Goal: Find specific page/section: Find specific page/section

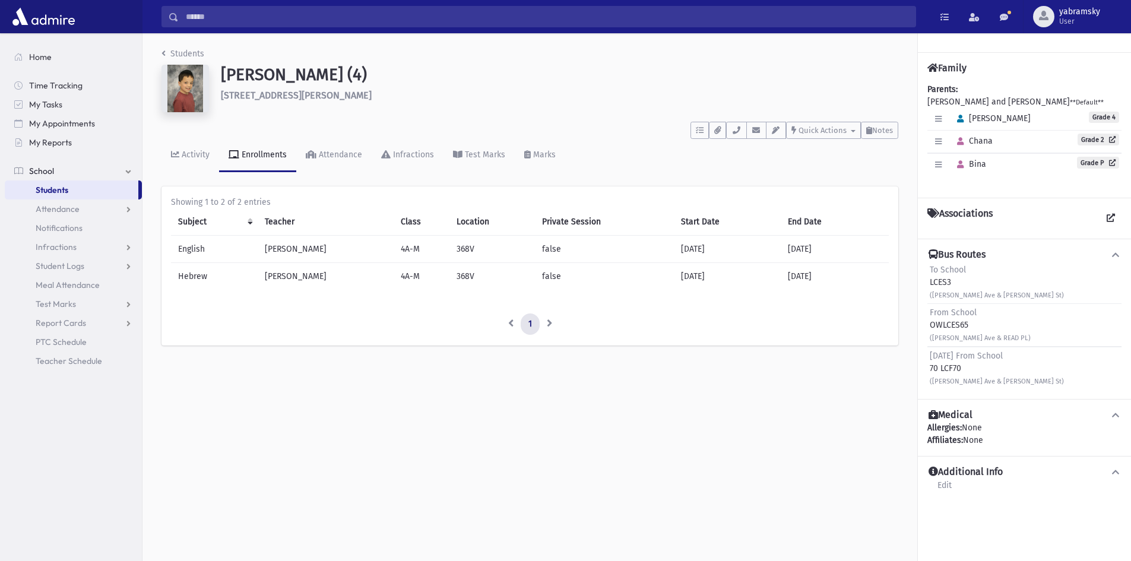
click at [49, 177] on link "School" at bounding box center [73, 170] width 137 height 19
click at [60, 173] on link "School" at bounding box center [73, 170] width 137 height 19
click at [59, 196] on link "Students" at bounding box center [72, 189] width 134 height 19
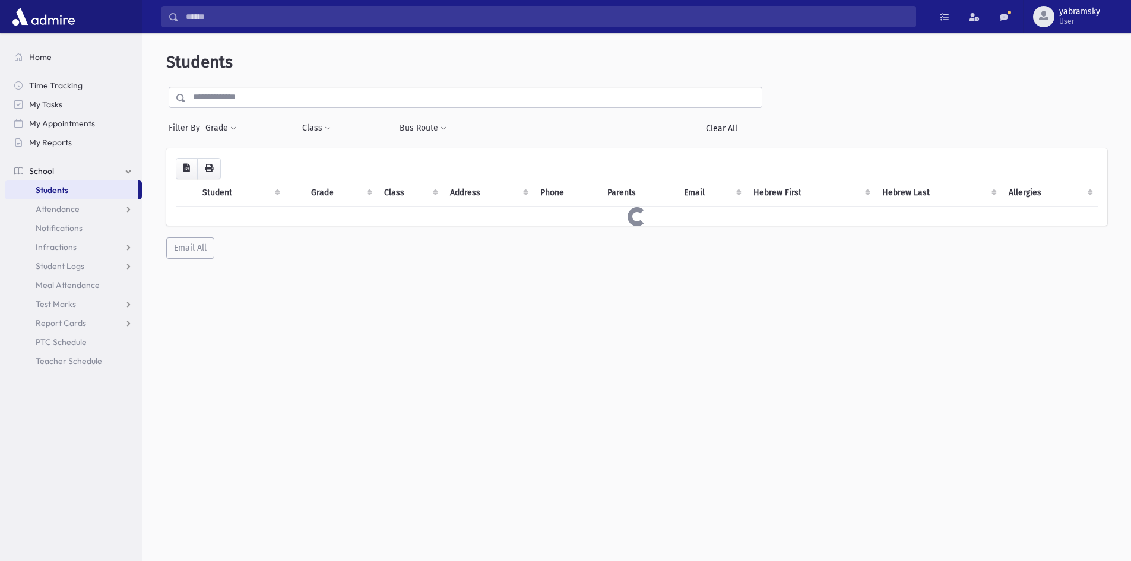
click at [246, 99] on input "text" at bounding box center [474, 97] width 576 height 21
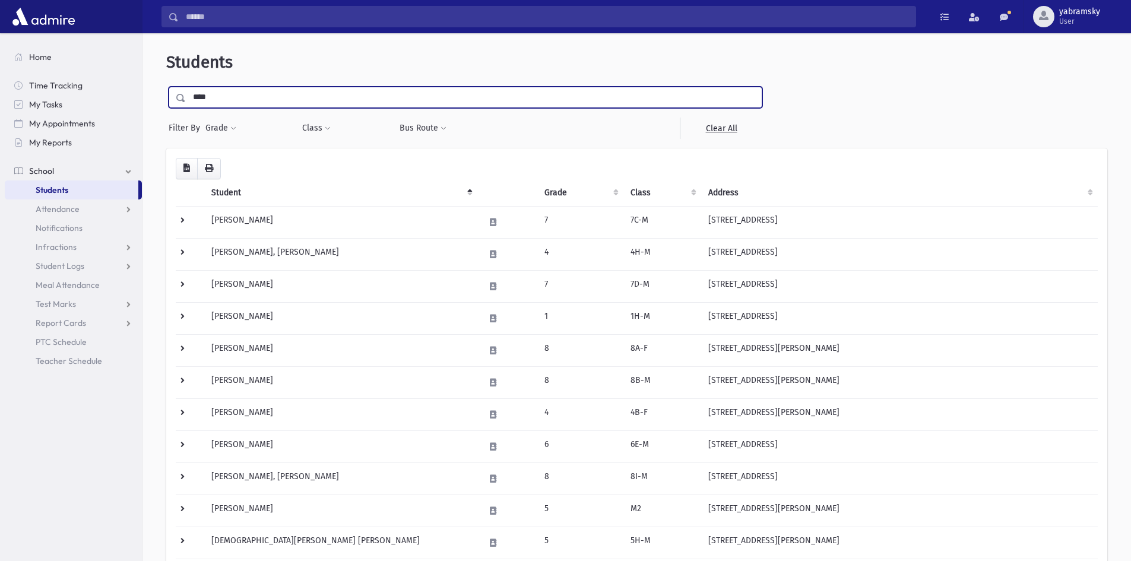
type input "********"
click at [166, 87] on input "submit" at bounding box center [182, 95] width 33 height 16
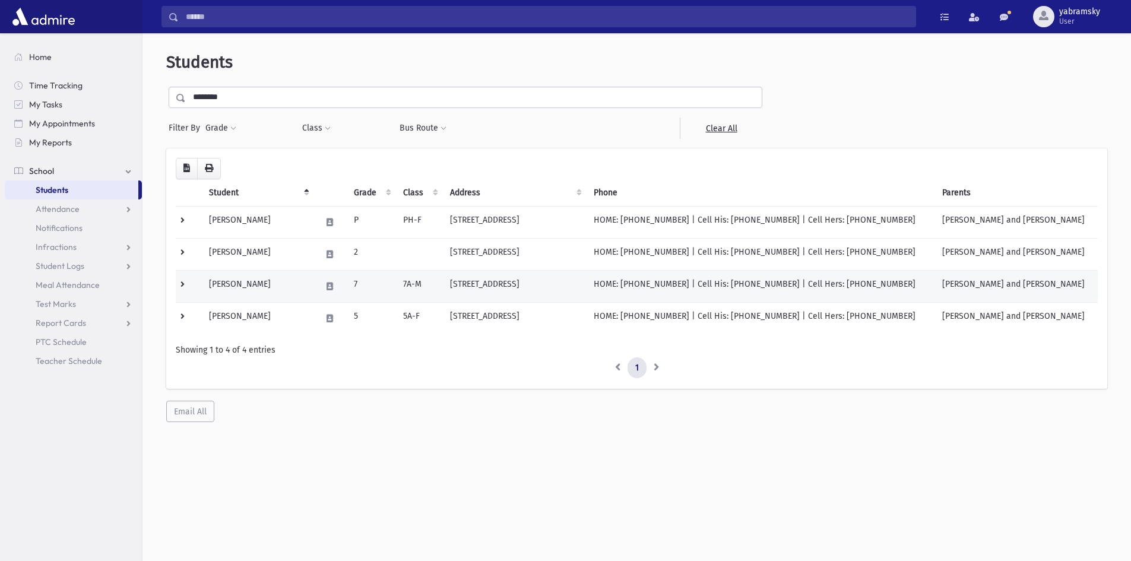
click at [551, 281] on td "6 Hope Terrace Lakewood, NJ 08701" at bounding box center [515, 286] width 144 height 32
